Goal: Transaction & Acquisition: Purchase product/service

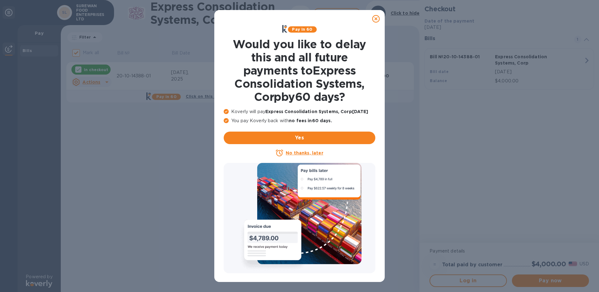
click at [375, 17] on icon at bounding box center [376, 19] width 8 height 8
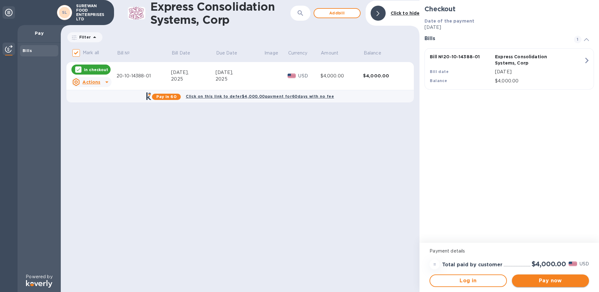
click at [553, 277] on span "Pay now" at bounding box center [550, 281] width 67 height 8
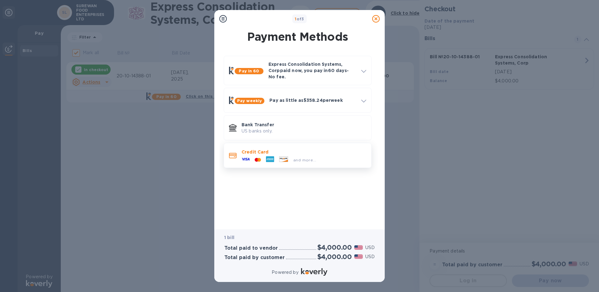
click at [319, 150] on p "Credit Card" at bounding box center [304, 152] width 125 height 6
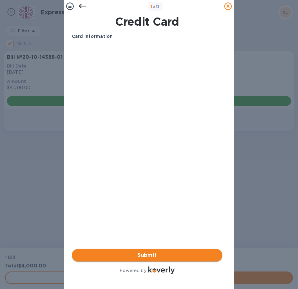
click at [167, 253] on span "Submit" at bounding box center [147, 256] width 140 height 8
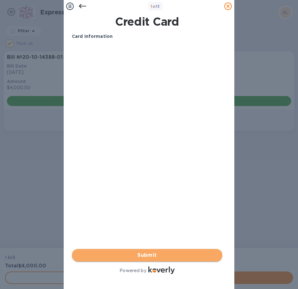
click at [171, 252] on span "Submit" at bounding box center [147, 256] width 140 height 8
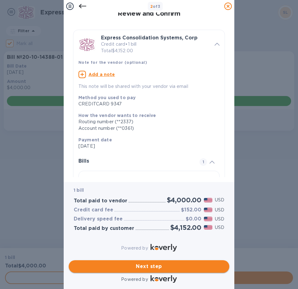
click at [188, 263] on span "Next step" at bounding box center [149, 267] width 150 height 8
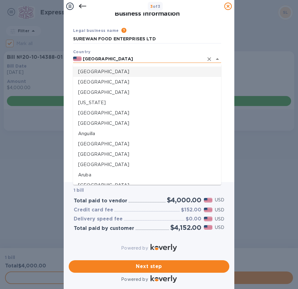
click at [148, 59] on input "[GEOGRAPHIC_DATA]" at bounding box center [142, 59] width 122 height 8
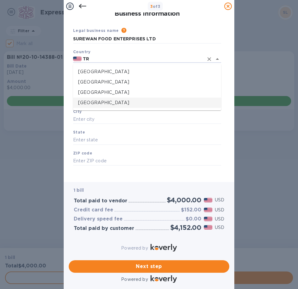
click at [138, 101] on p "[GEOGRAPHIC_DATA]" at bounding box center [147, 103] width 138 height 7
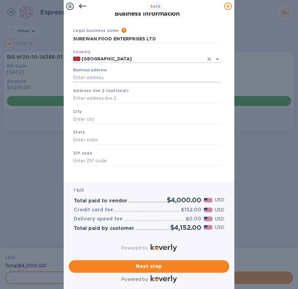
type input "[GEOGRAPHIC_DATA]"
click at [132, 77] on input "Business address" at bounding box center [147, 77] width 148 height 9
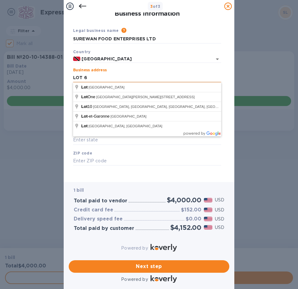
type input "LOT 6"
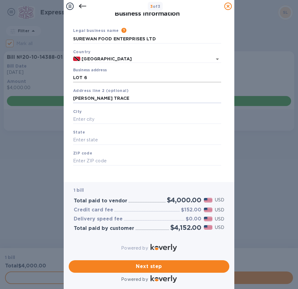
type input "[PERSON_NAME] TRACE"
type input "d"
type input "DEBE"
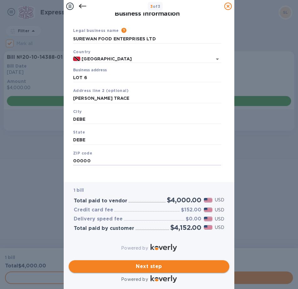
type input "00000"
click at [195, 263] on span "Next step" at bounding box center [149, 267] width 150 height 8
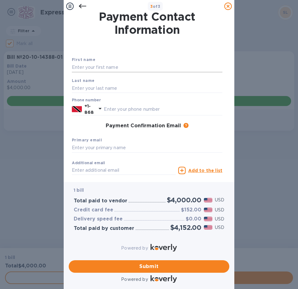
click at [150, 64] on input "text" at bounding box center [147, 67] width 150 height 9
type input "[PERSON_NAME]"
type input "SIEWCHAN"
click at [166, 111] on input "text" at bounding box center [163, 109] width 118 height 9
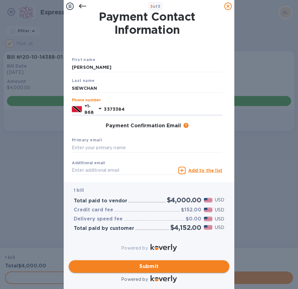
type input "3373384"
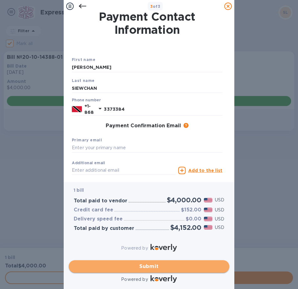
click at [148, 266] on button "Submit" at bounding box center [149, 267] width 160 height 13
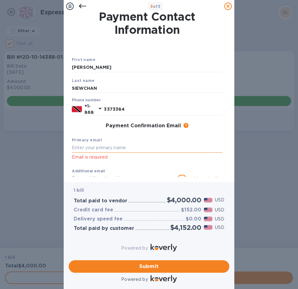
click at [108, 146] on input "text" at bounding box center [147, 147] width 150 height 9
type input "J"
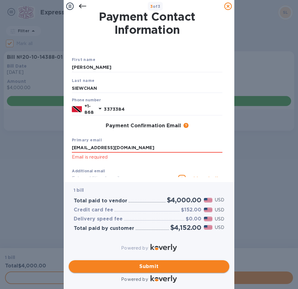
type input "[EMAIL_ADDRESS][DOMAIN_NAME]"
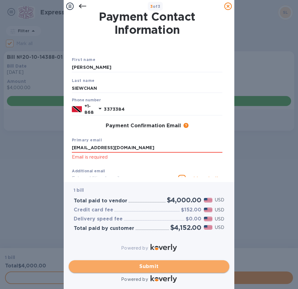
click at [117, 263] on span "Submit" at bounding box center [149, 267] width 150 height 8
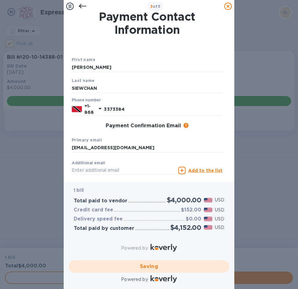
checkbox input "false"
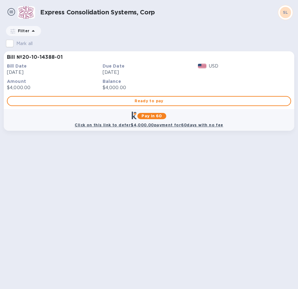
click at [21, 8] on img at bounding box center [27, 12] width 18 height 18
click at [11, 12] on img at bounding box center [12, 12] width 8 height 8
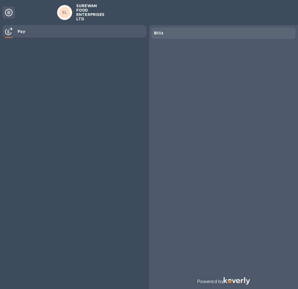
click at [11, 12] on icon at bounding box center [9, 13] width 8 height 8
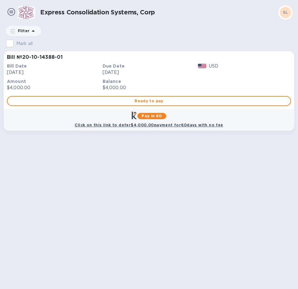
click at [287, 12] on b "SL" at bounding box center [285, 12] width 5 height 5
